Goal: Navigation & Orientation: Find specific page/section

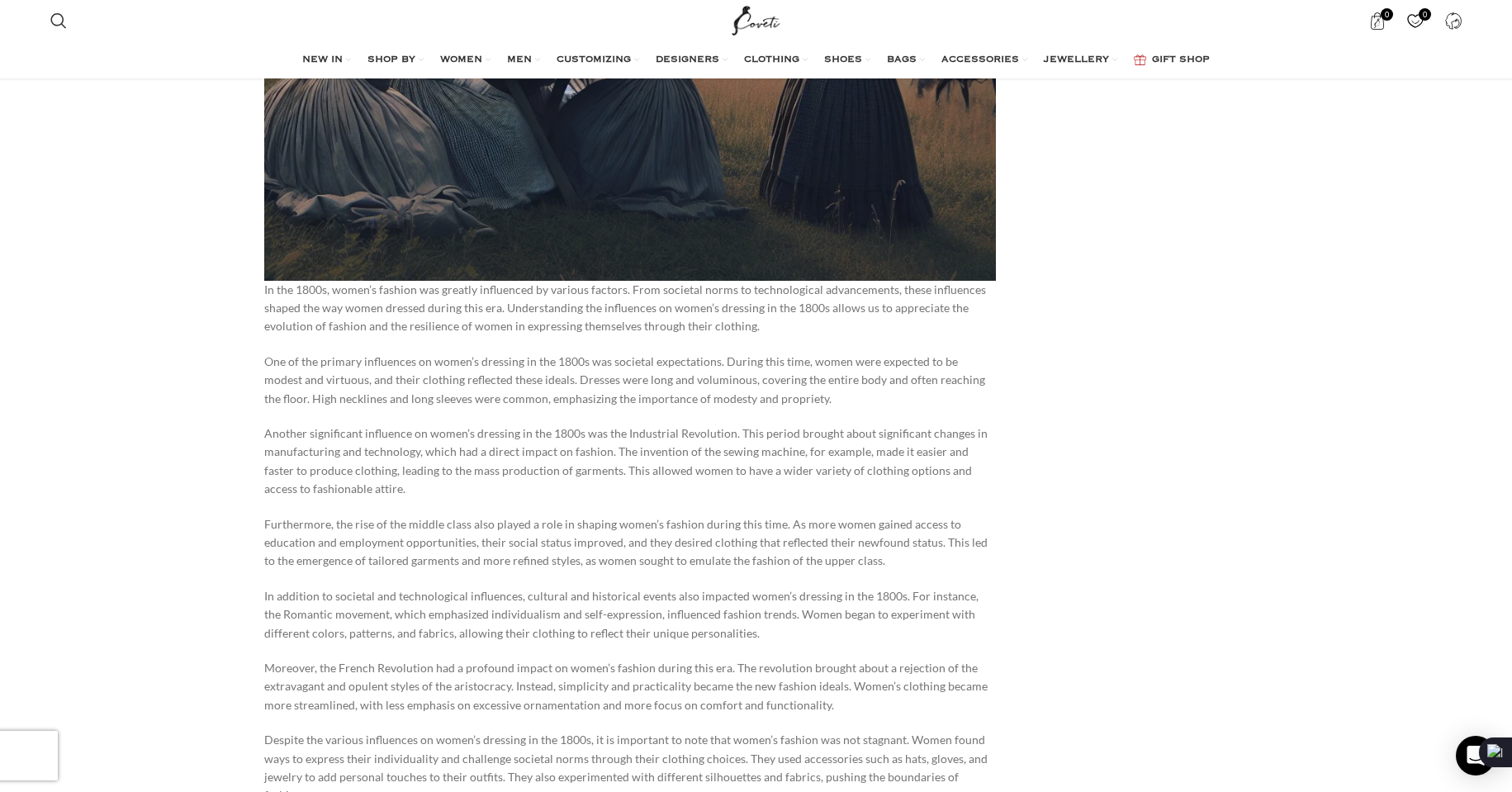
scroll to position [3081, 0]
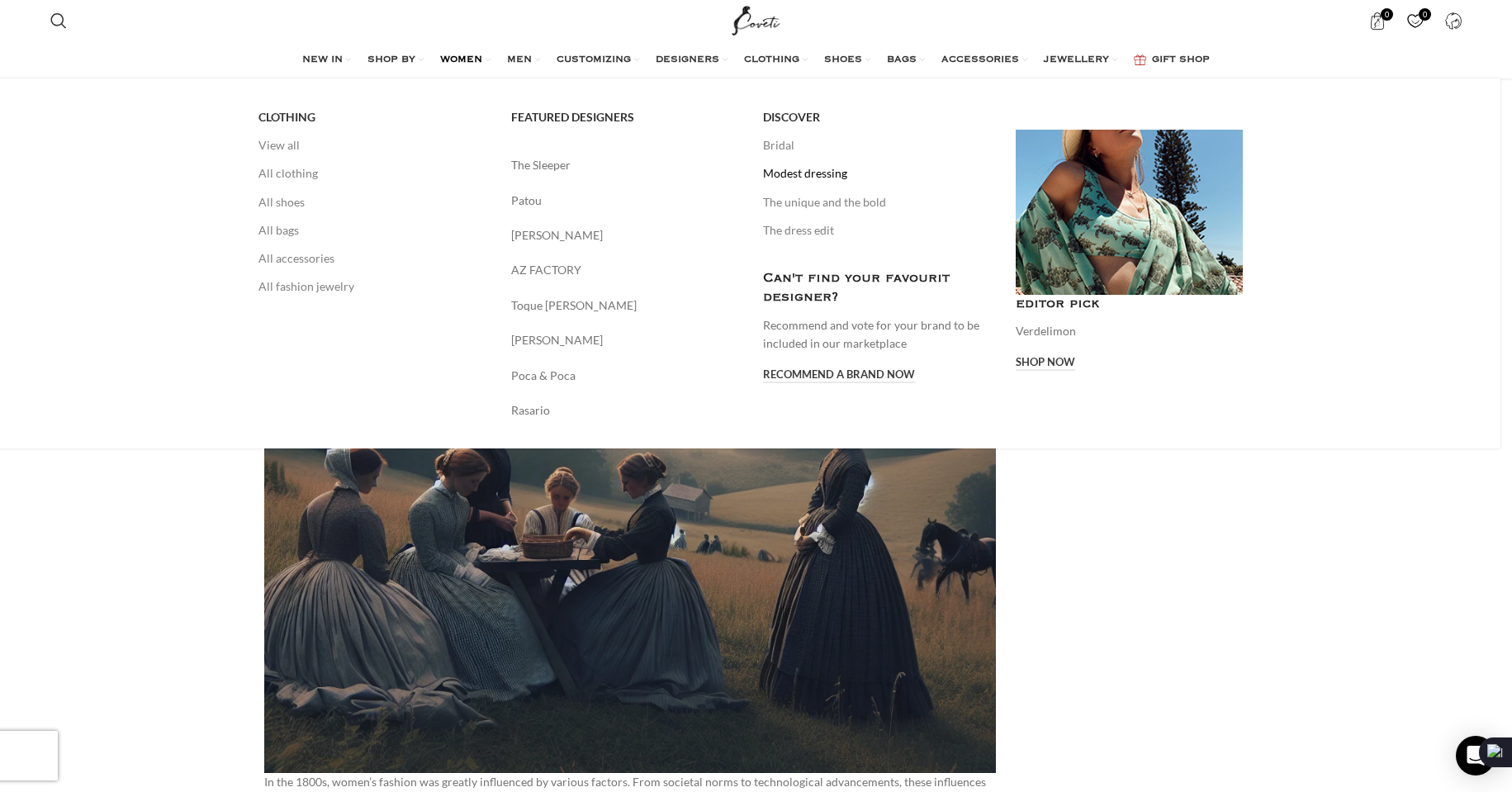
click at [821, 175] on link "Modest dressing" at bounding box center [877, 173] width 228 height 28
